Goal: Information Seeking & Learning: Learn about a topic

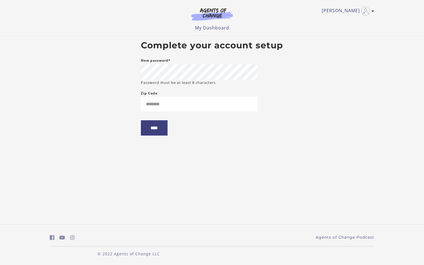
click at [346, 91] on body "Skip to main content [PERSON_NAME] My Account Support Sign Out Toggle menu Menu…" at bounding box center [212, 132] width 424 height 265
click at [232, 110] on input "Zip Code" at bounding box center [199, 104] width 117 height 15
type input "*****"
click at [166, 132] on input "****" at bounding box center [154, 127] width 27 height 15
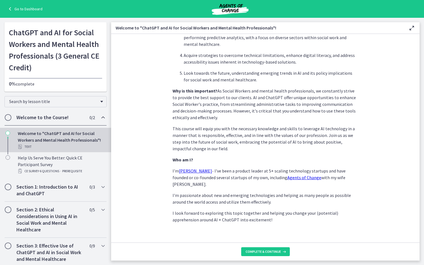
scroll to position [220, 0]
click at [263, 250] on span "Complete & continue" at bounding box center [262, 251] width 35 height 4
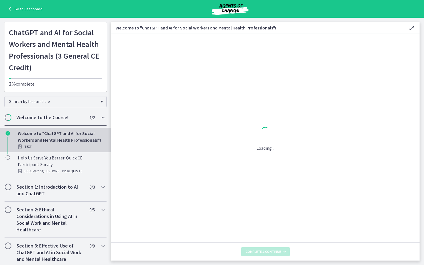
scroll to position [0, 0]
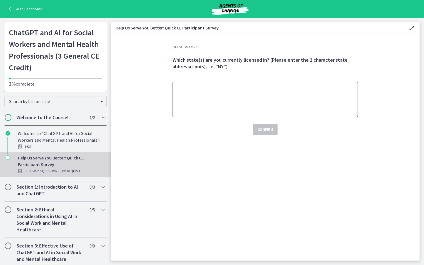
click at [217, 103] on textarea at bounding box center [264, 100] width 185 height 36
type textarea "**"
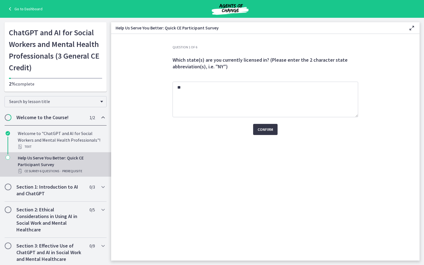
click at [261, 129] on span "Confirm" at bounding box center [265, 129] width 16 height 7
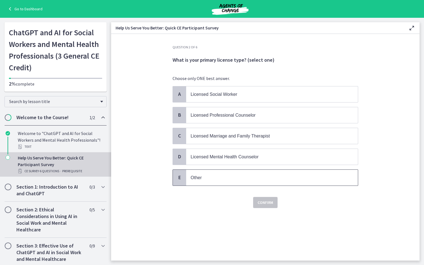
click at [200, 172] on span "Other" at bounding box center [272, 178] width 172 height 16
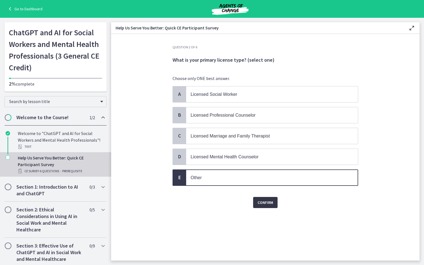
click at [254, 201] on button "Confirm" at bounding box center [265, 202] width 24 height 11
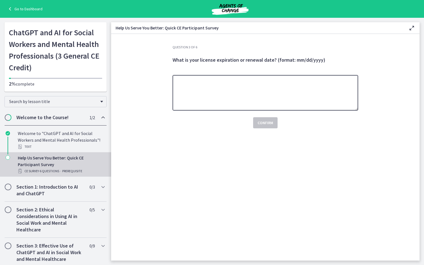
click at [235, 95] on textarea at bounding box center [264, 93] width 185 height 36
type textarea "***"
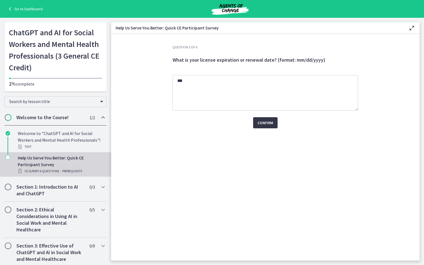
click at [271, 125] on span "Confirm" at bounding box center [265, 122] width 16 height 7
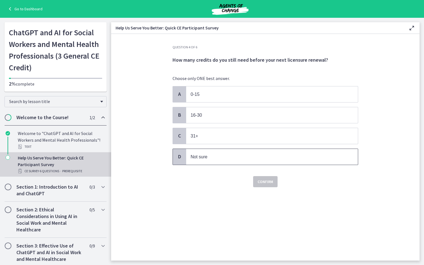
click at [221, 159] on p "Not sure" at bounding box center [266, 156] width 152 height 7
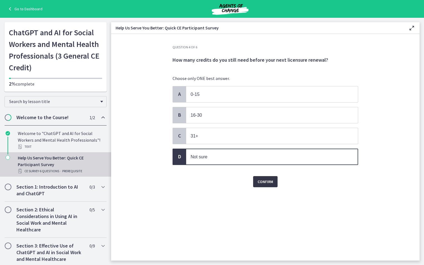
click at [261, 182] on span "Confirm" at bounding box center [265, 181] width 16 height 7
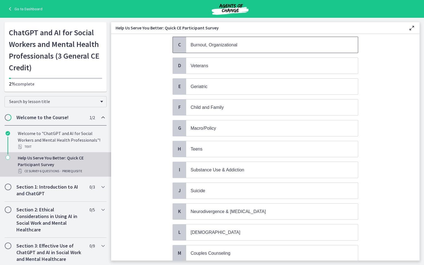
scroll to position [67, 0]
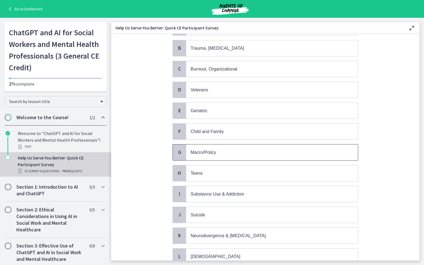
click at [236, 149] on p "Macro/Policy" at bounding box center [266, 152] width 152 height 7
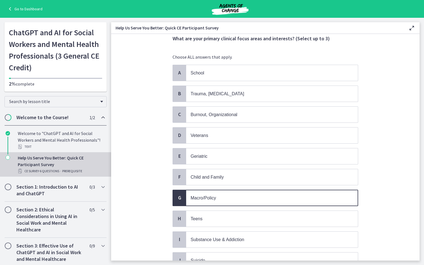
scroll to position [11, 0]
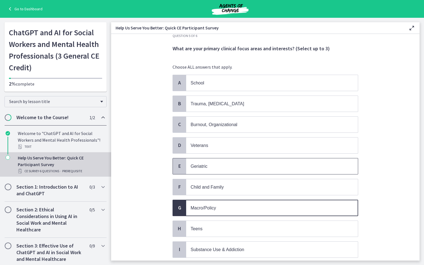
click at [220, 165] on p "Geriatric" at bounding box center [266, 166] width 152 height 7
click at [246, 119] on span "Burnout, Organizational" at bounding box center [272, 125] width 172 height 16
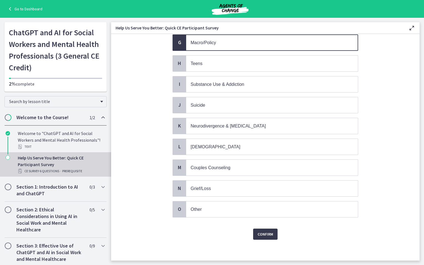
scroll to position [178, 0]
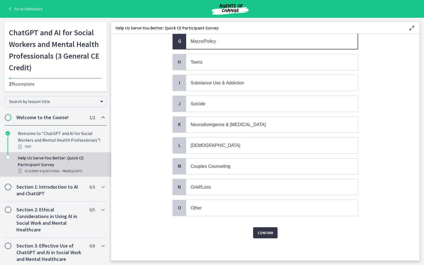
click at [257, 231] on span "Confirm" at bounding box center [265, 232] width 16 height 7
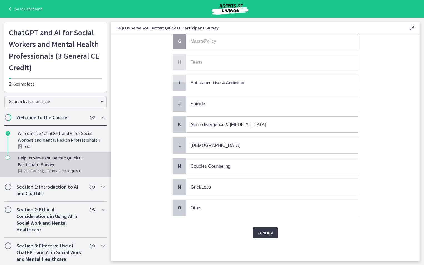
scroll to position [0, 0]
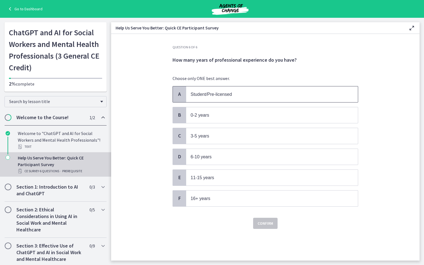
click at [233, 97] on p "Student/Pre-licensed" at bounding box center [266, 94] width 152 height 7
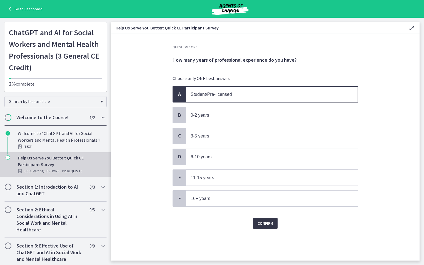
click at [260, 223] on span "Confirm" at bounding box center [265, 223] width 16 height 7
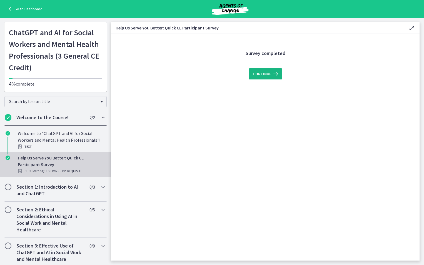
click at [272, 79] on button "Continue" at bounding box center [265, 73] width 34 height 11
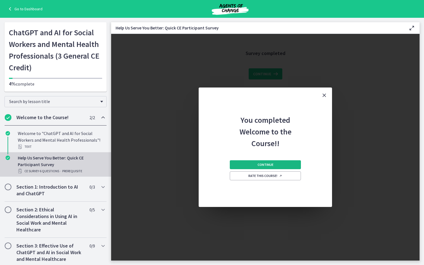
click at [276, 163] on button "Continue" at bounding box center [265, 164] width 71 height 9
